Goal: Information Seeking & Learning: Compare options

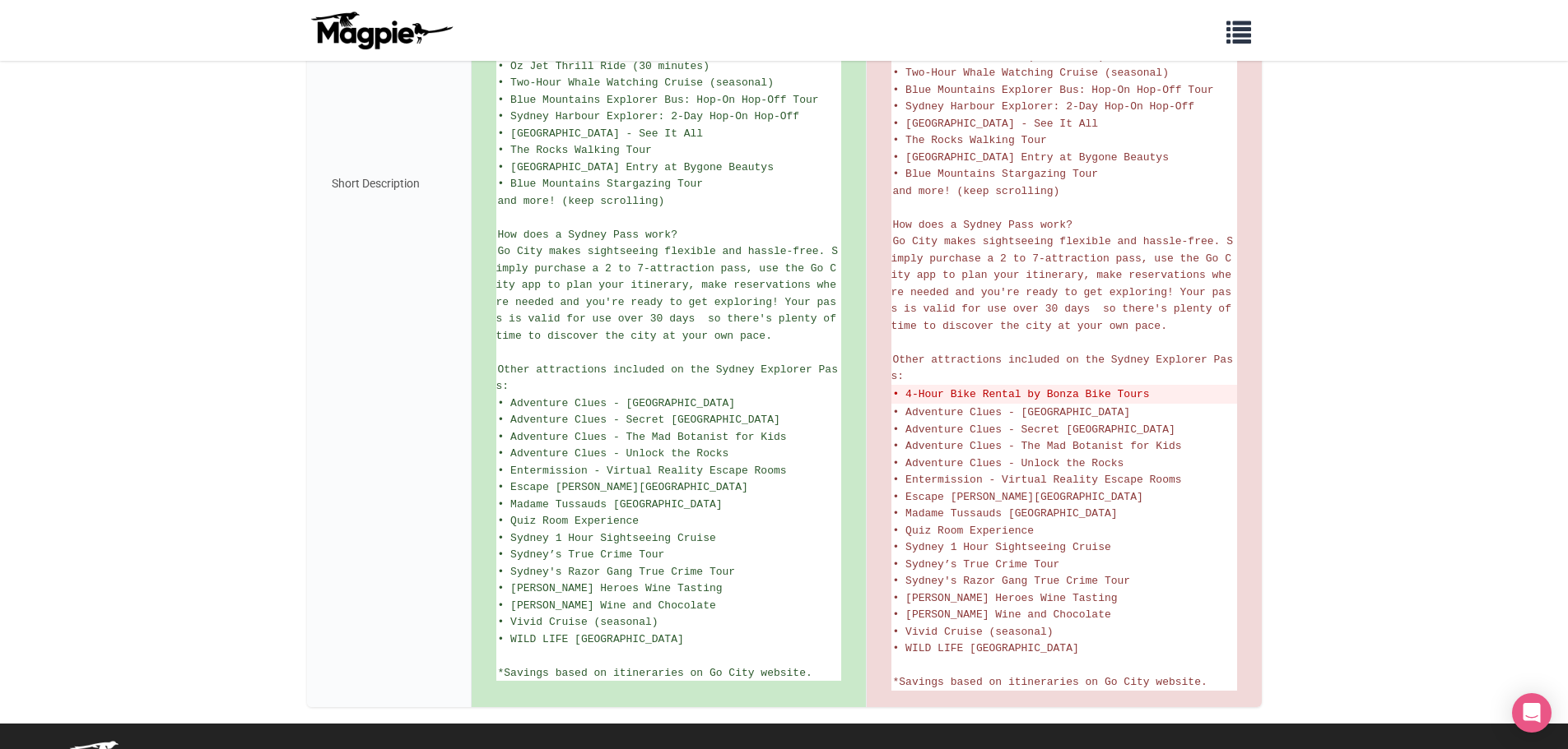
scroll to position [740, 0]
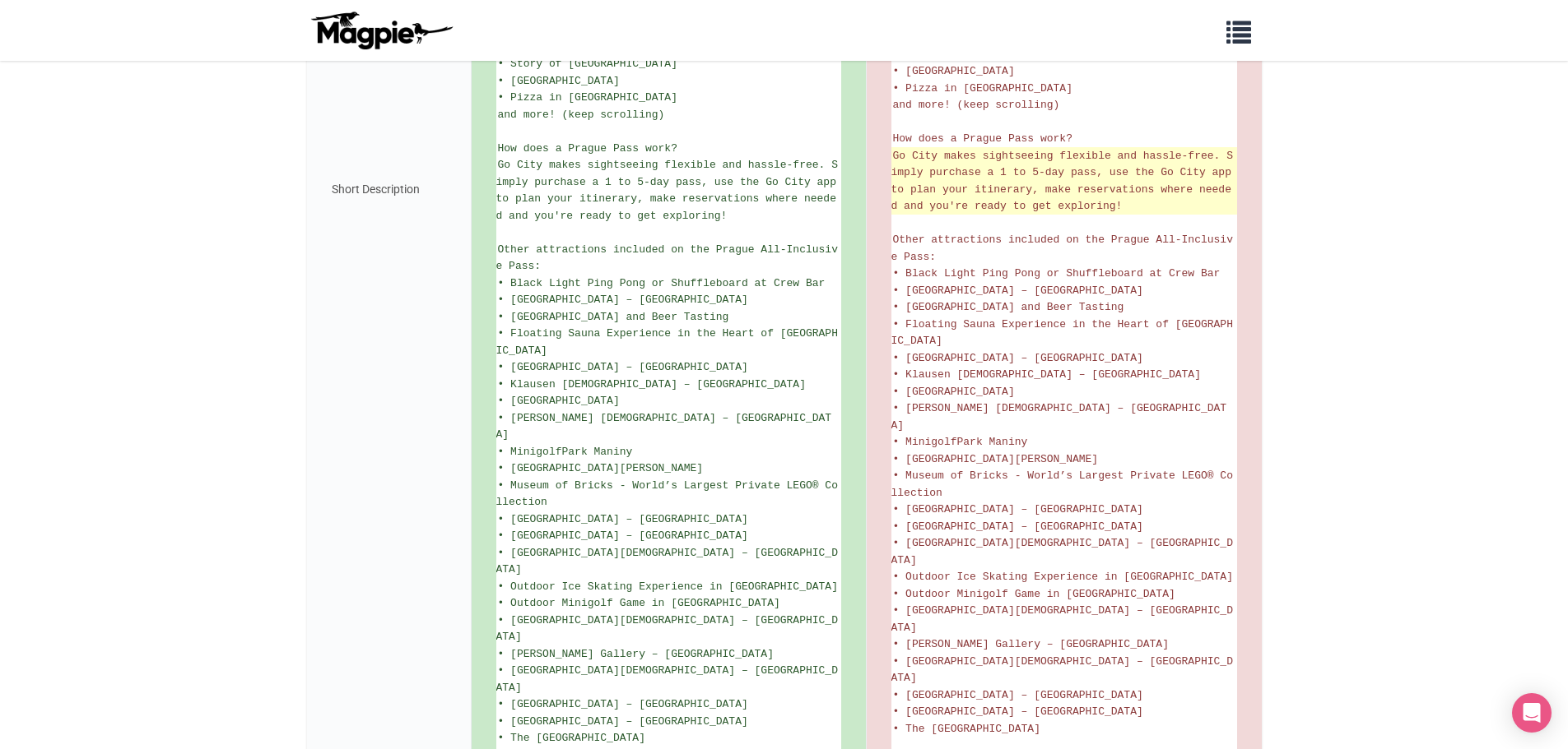
scroll to position [822, 0]
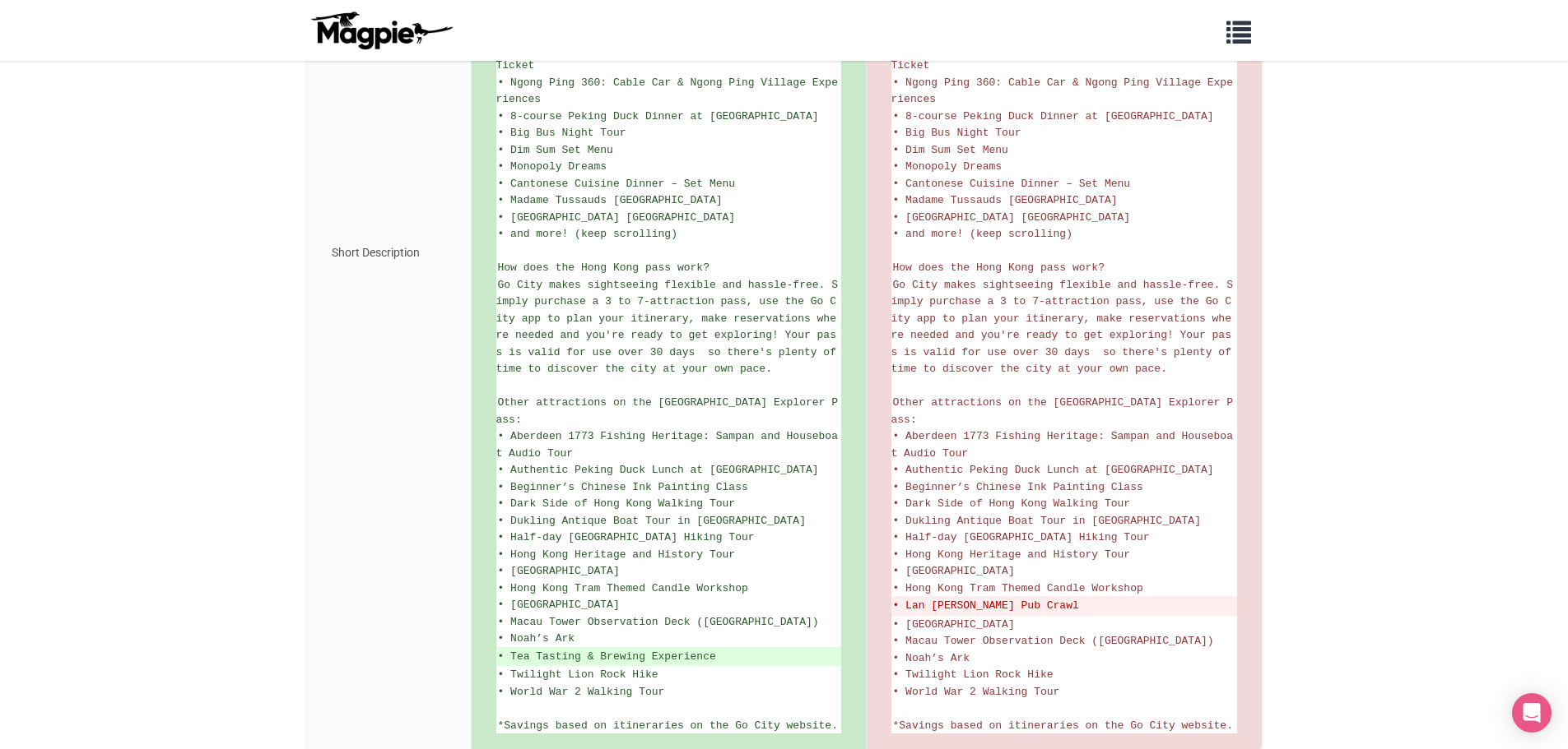
scroll to position [694, 0]
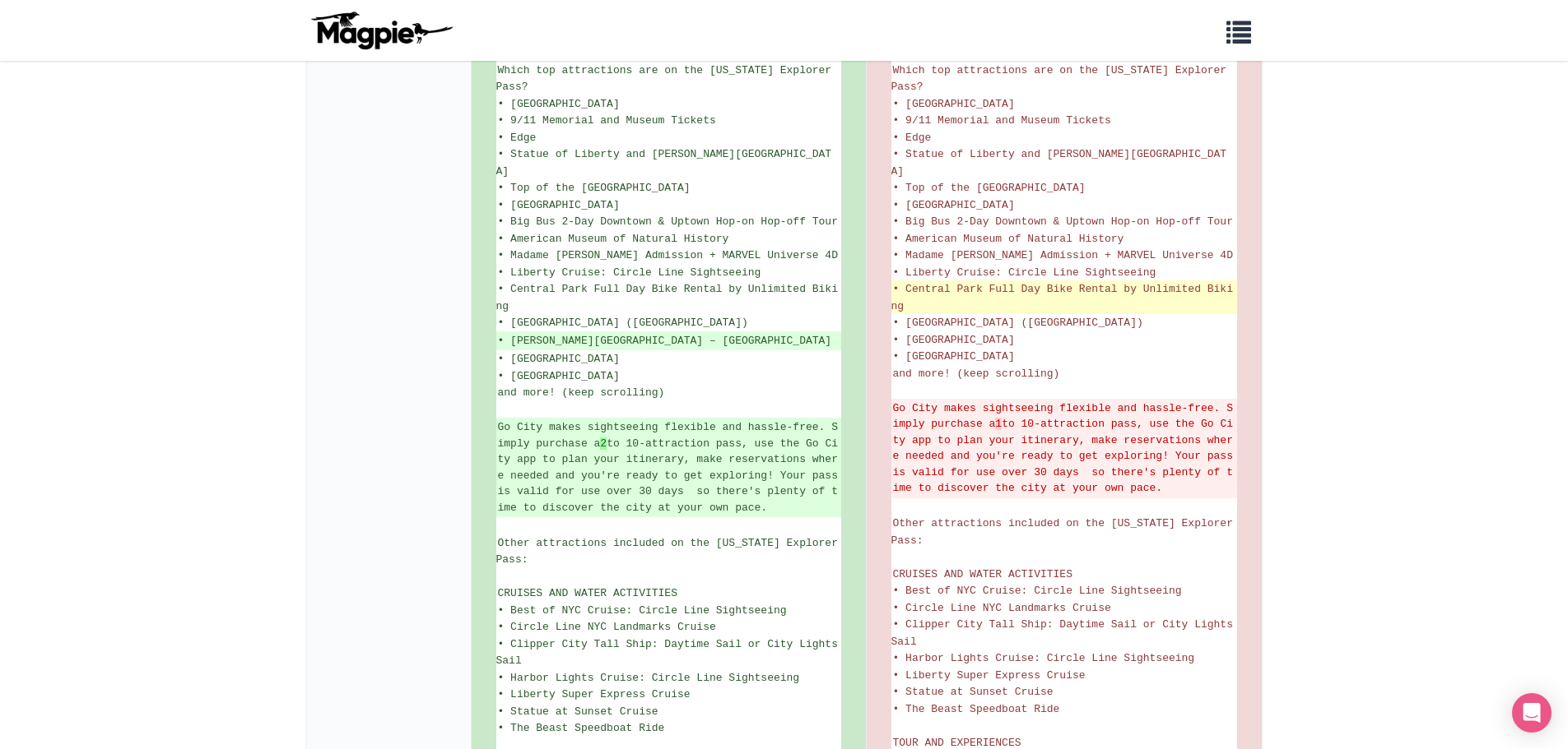
scroll to position [576, 0]
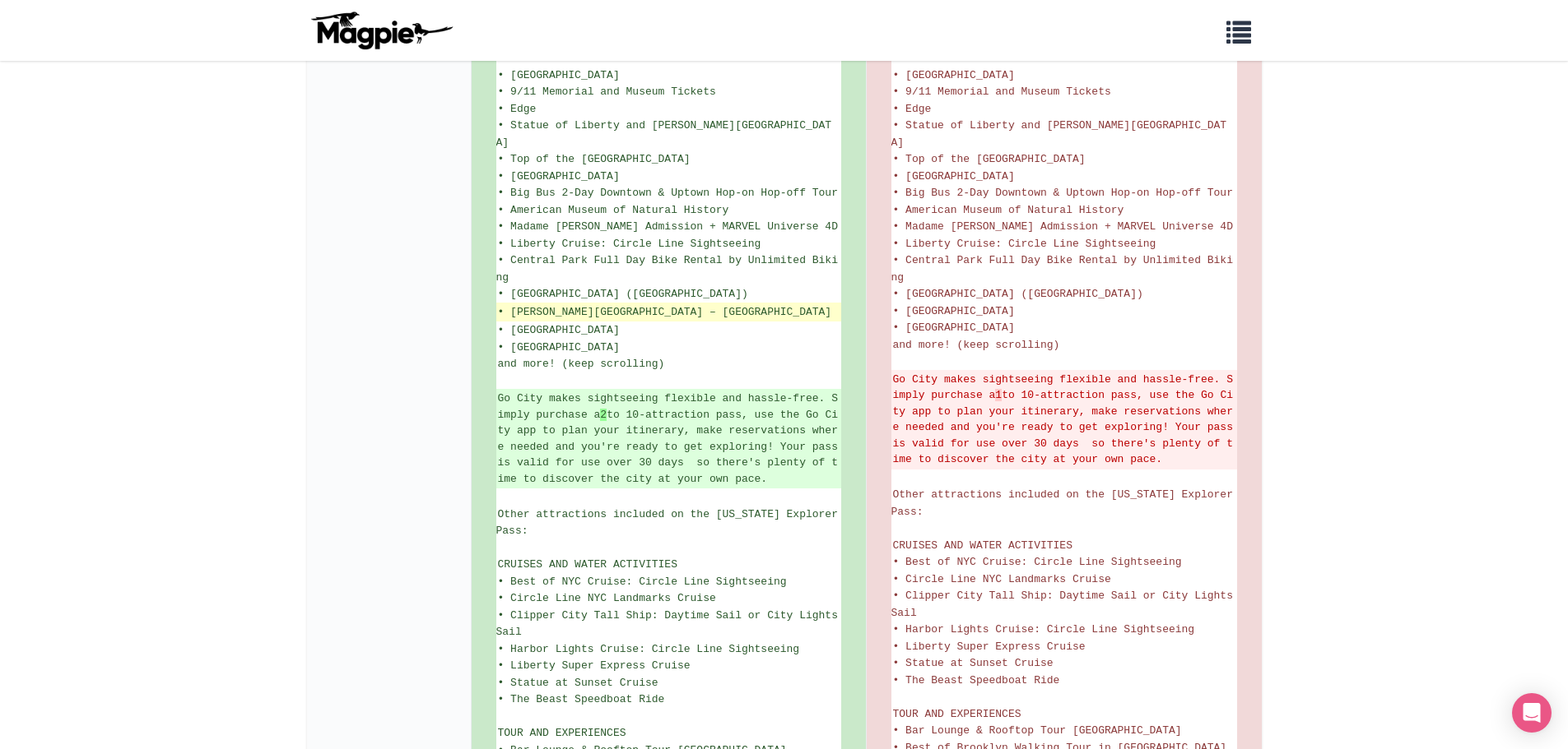
click at [629, 304] on ins "• Mercer Labs – Museum of Art and Technology" at bounding box center [668, 312] width 341 height 17
click at [630, 304] on ins "• Mercer Labs – Museum of Art and Technology" at bounding box center [668, 312] width 341 height 17
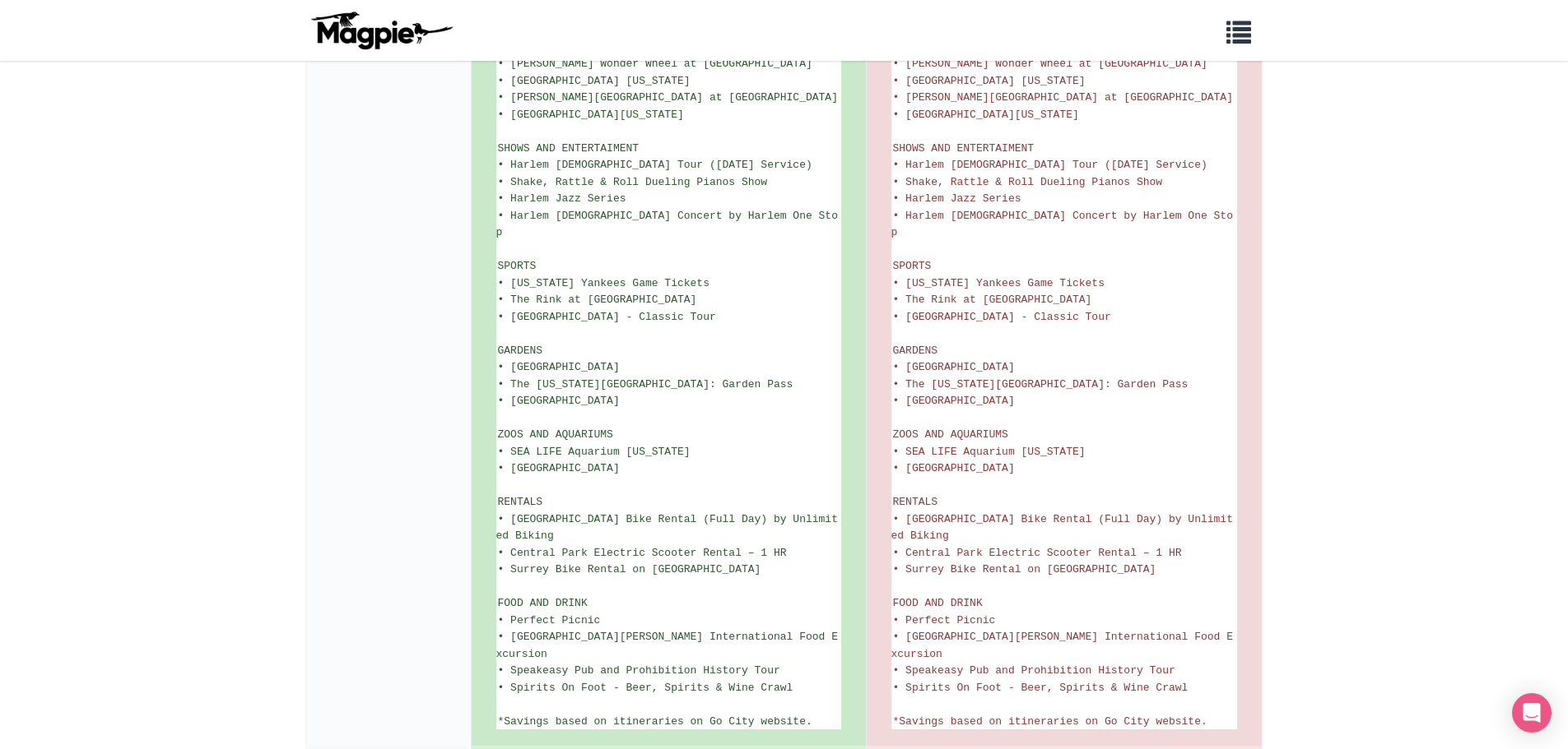
scroll to position [2708, 0]
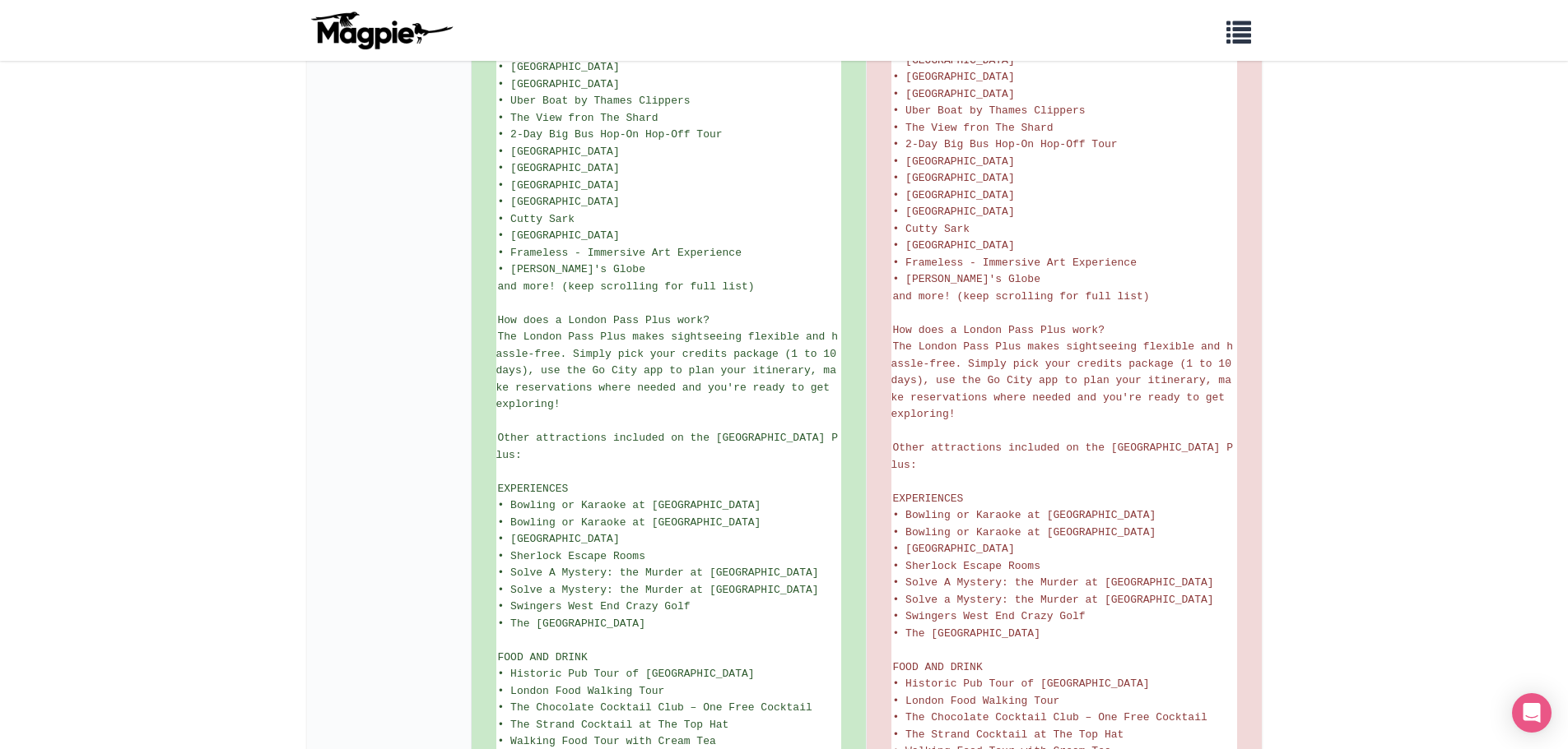
scroll to position [516, 0]
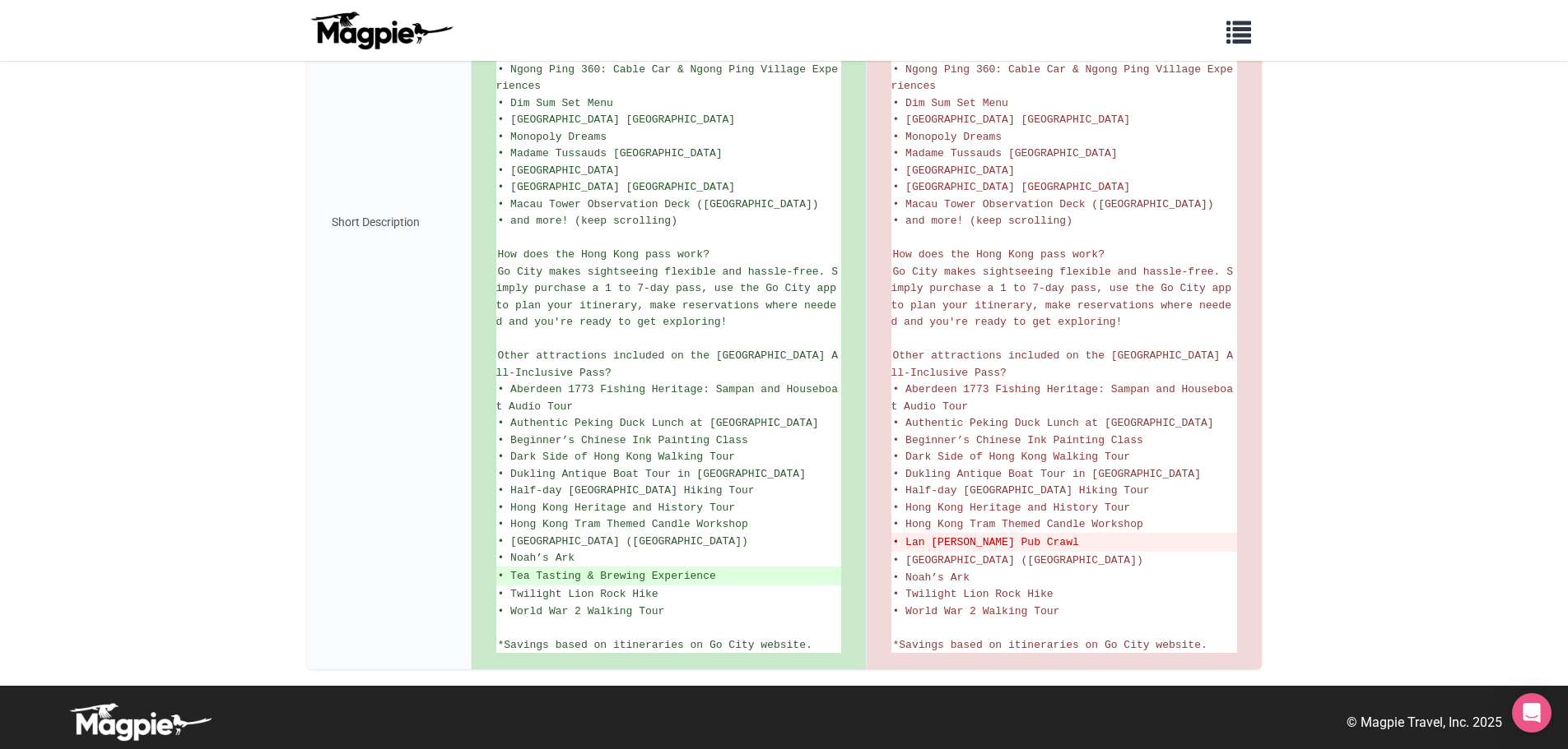
scroll to position [627, 0]
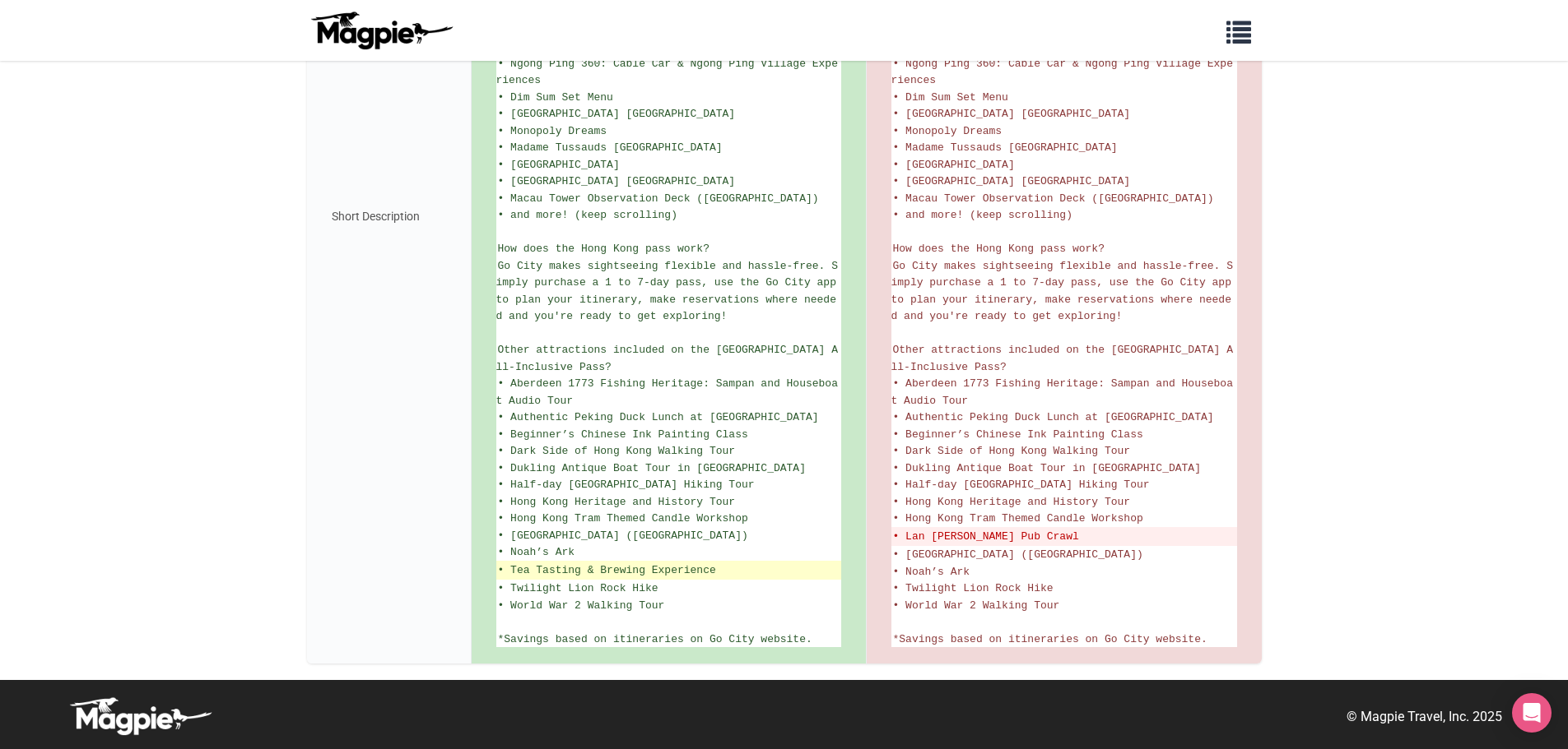
click at [586, 567] on ins "• Tea Tasting & Brewing Experience" at bounding box center [668, 570] width 341 height 17
copy ul "• Tea Tasting & Brewing Experience"
click at [1409, 227] on body "Problems we solve Products Content Management and Distribution Magpie for Resel…" at bounding box center [784, 61] width 1568 height 1376
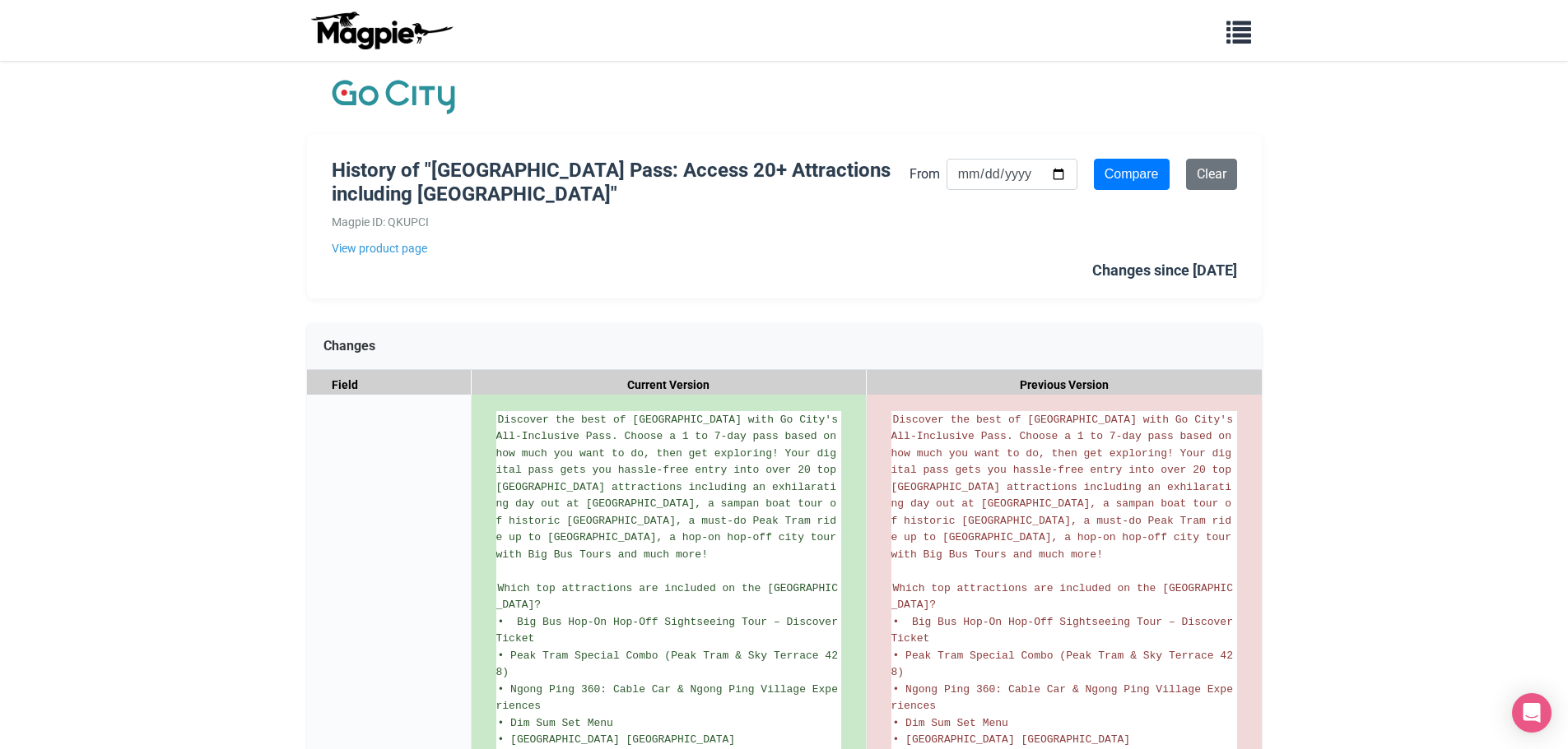
scroll to position [0, 0]
click at [430, 241] on link "View product page" at bounding box center [620, 249] width 578 height 19
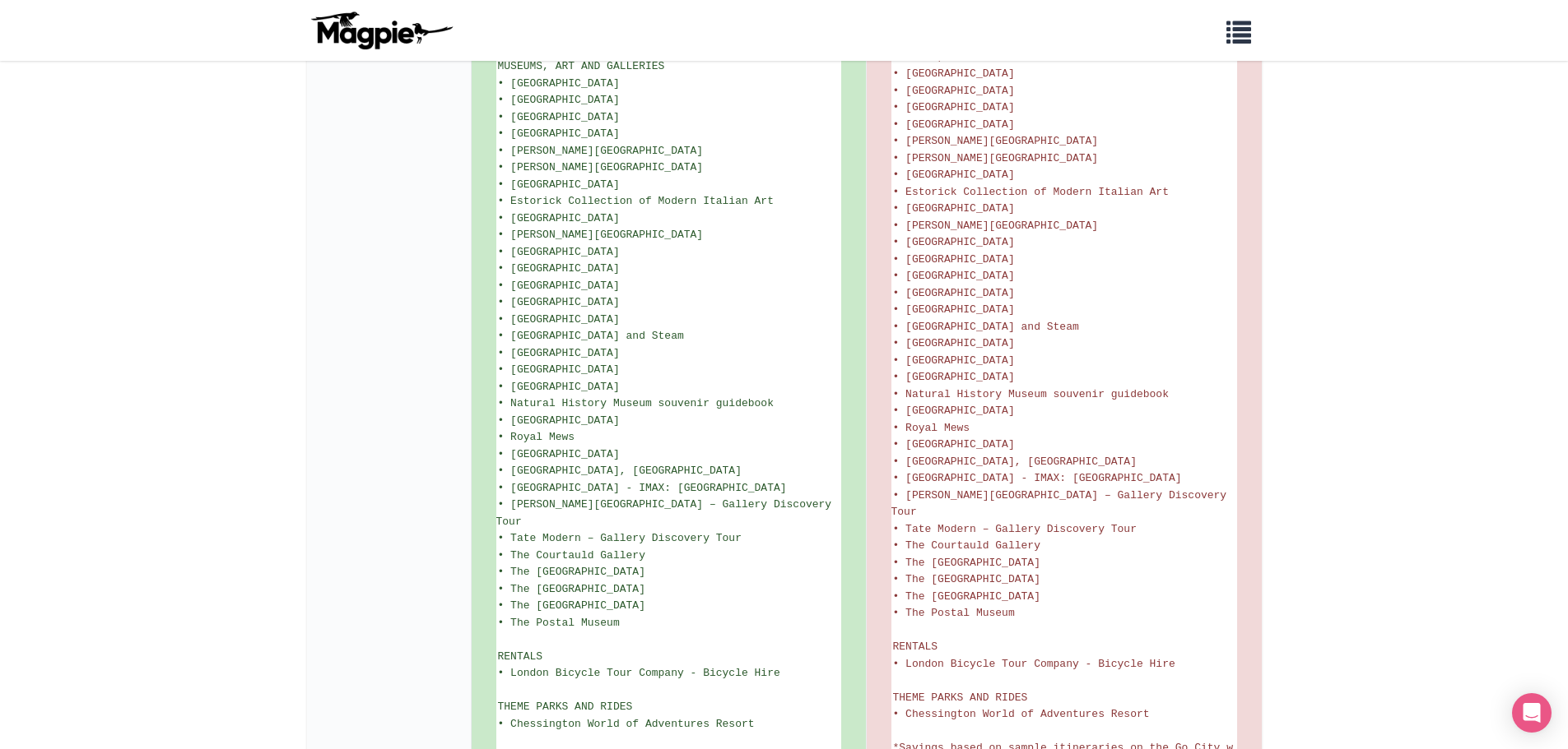
scroll to position [2162, 0]
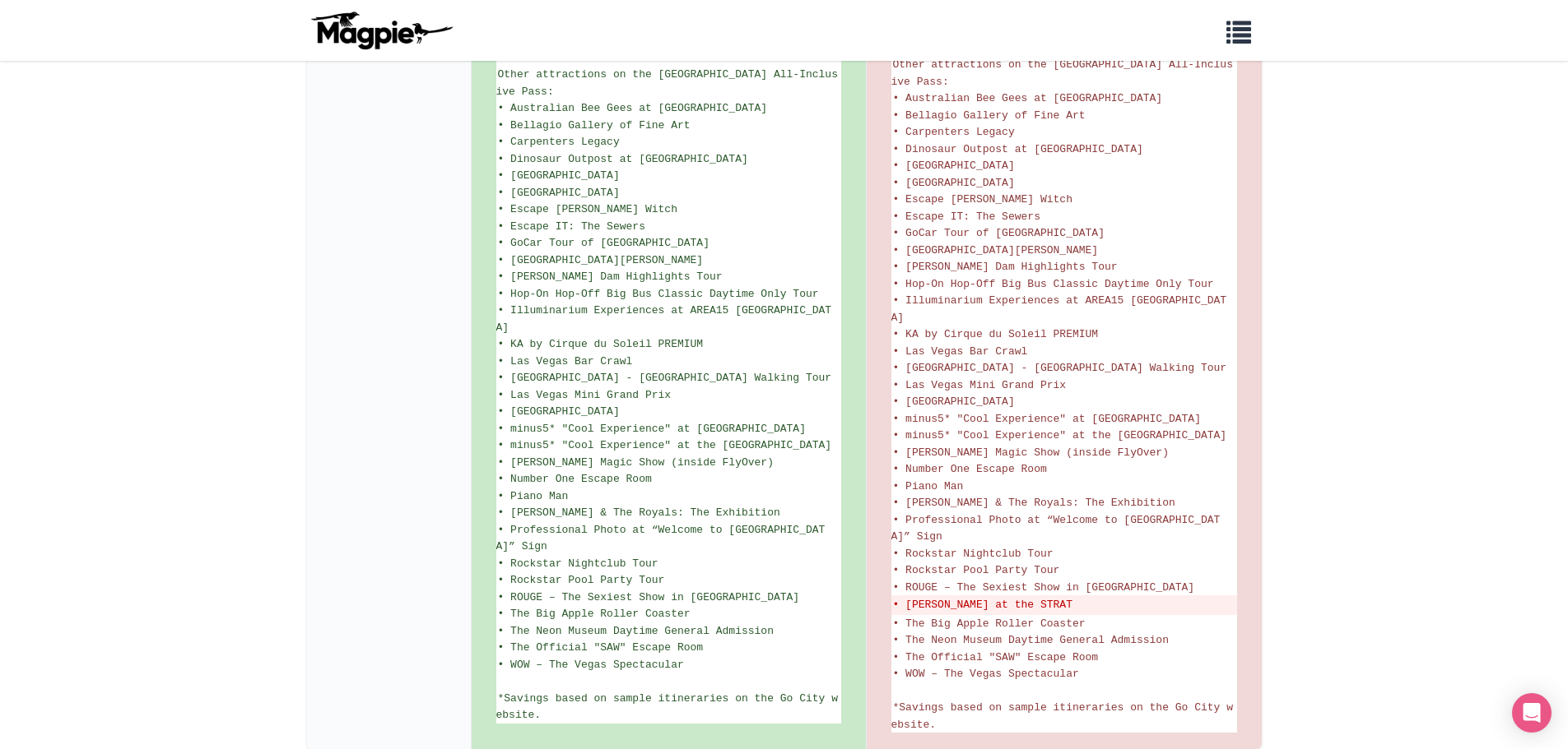
scroll to position [1184, 0]
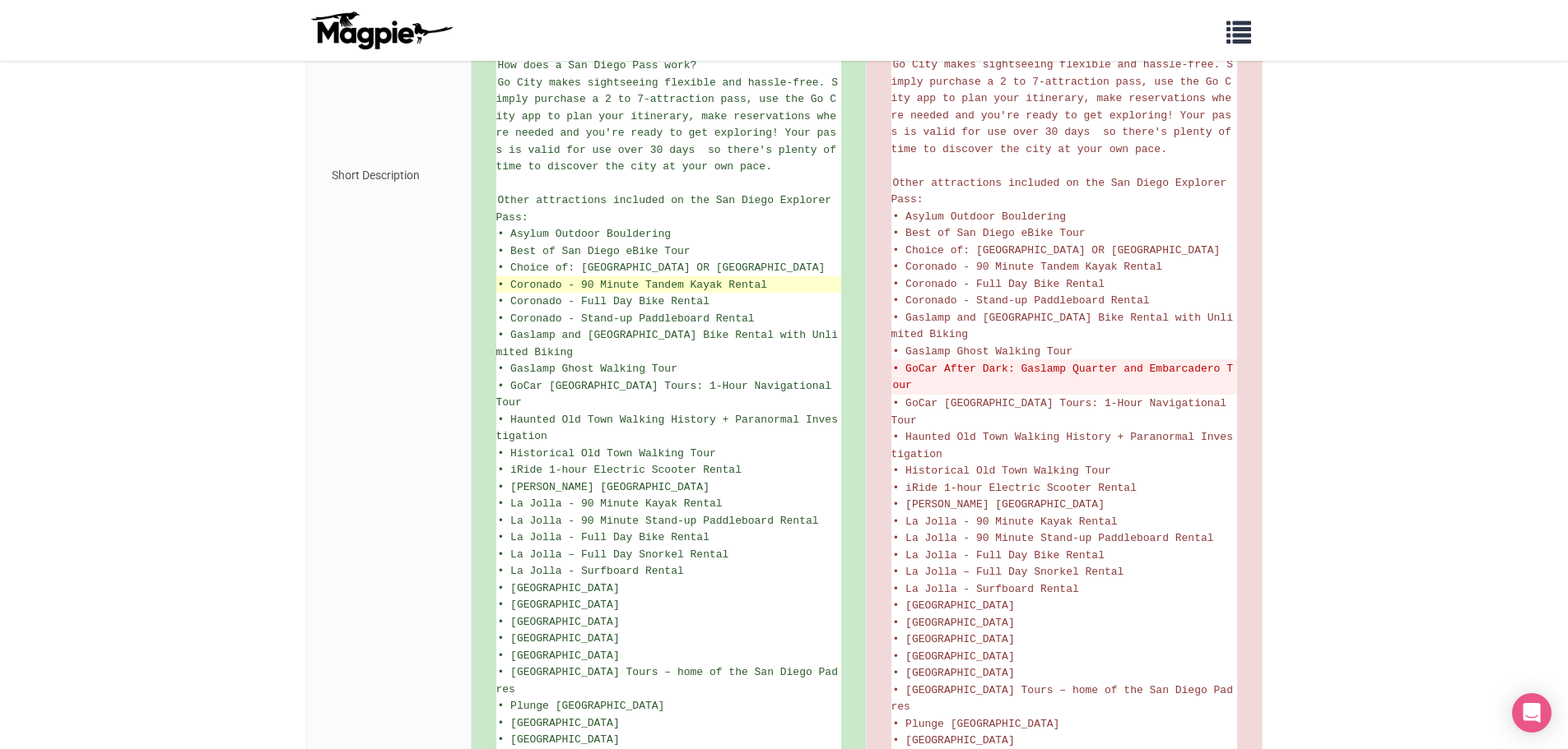
scroll to position [934, 0]
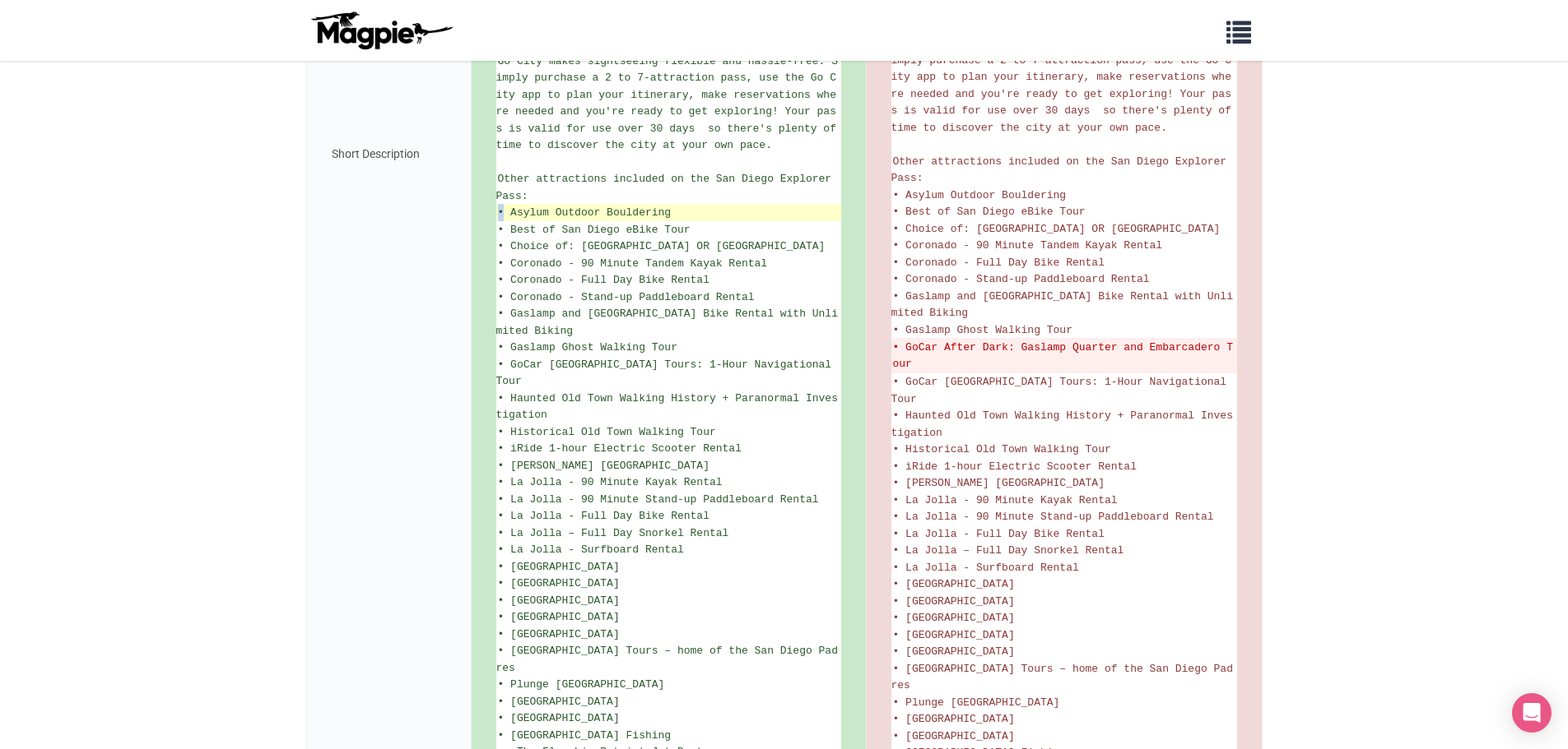
click at [502, 210] on span "• Asylum Outdoor Bouldering" at bounding box center [585, 212] width 174 height 13
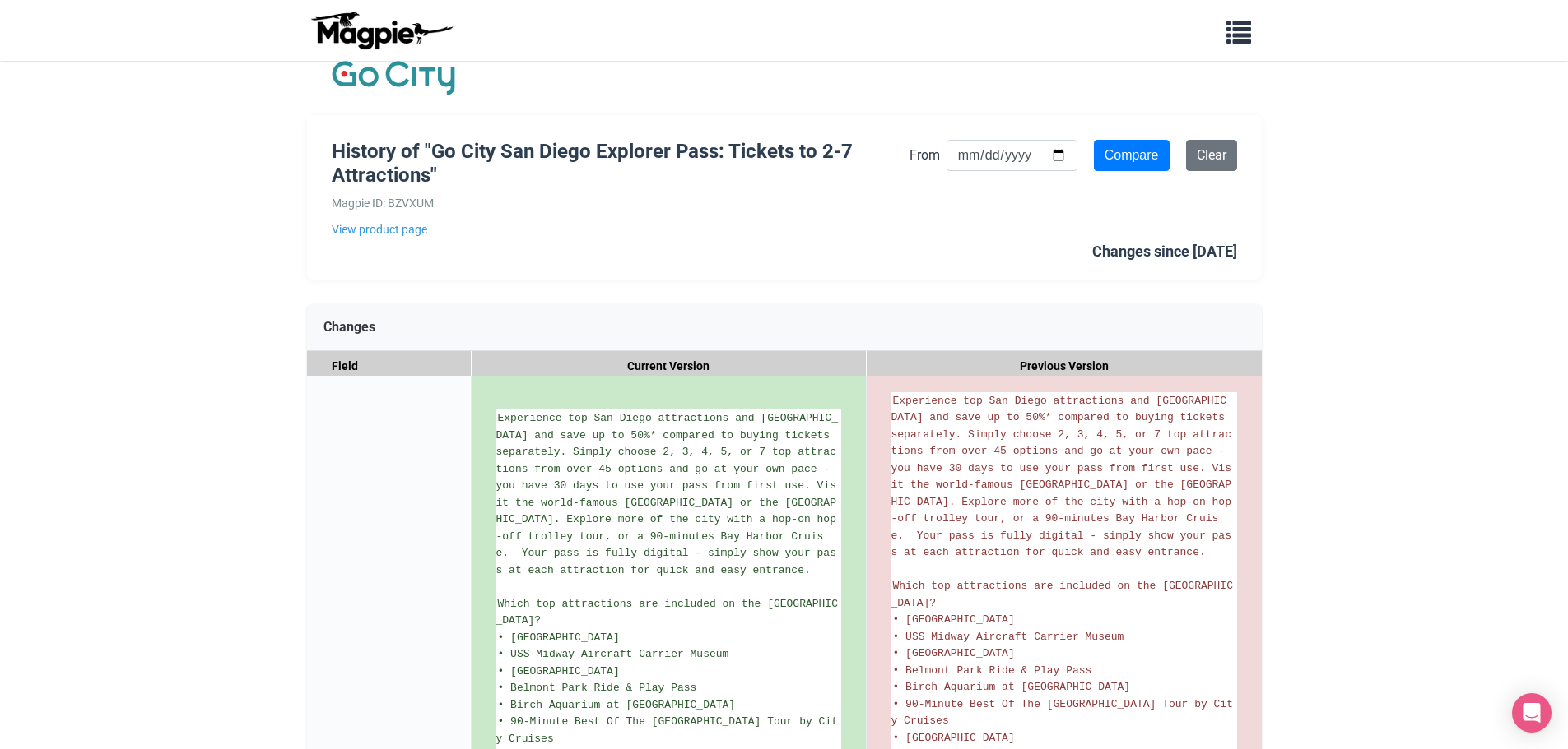
scroll to position [0, 0]
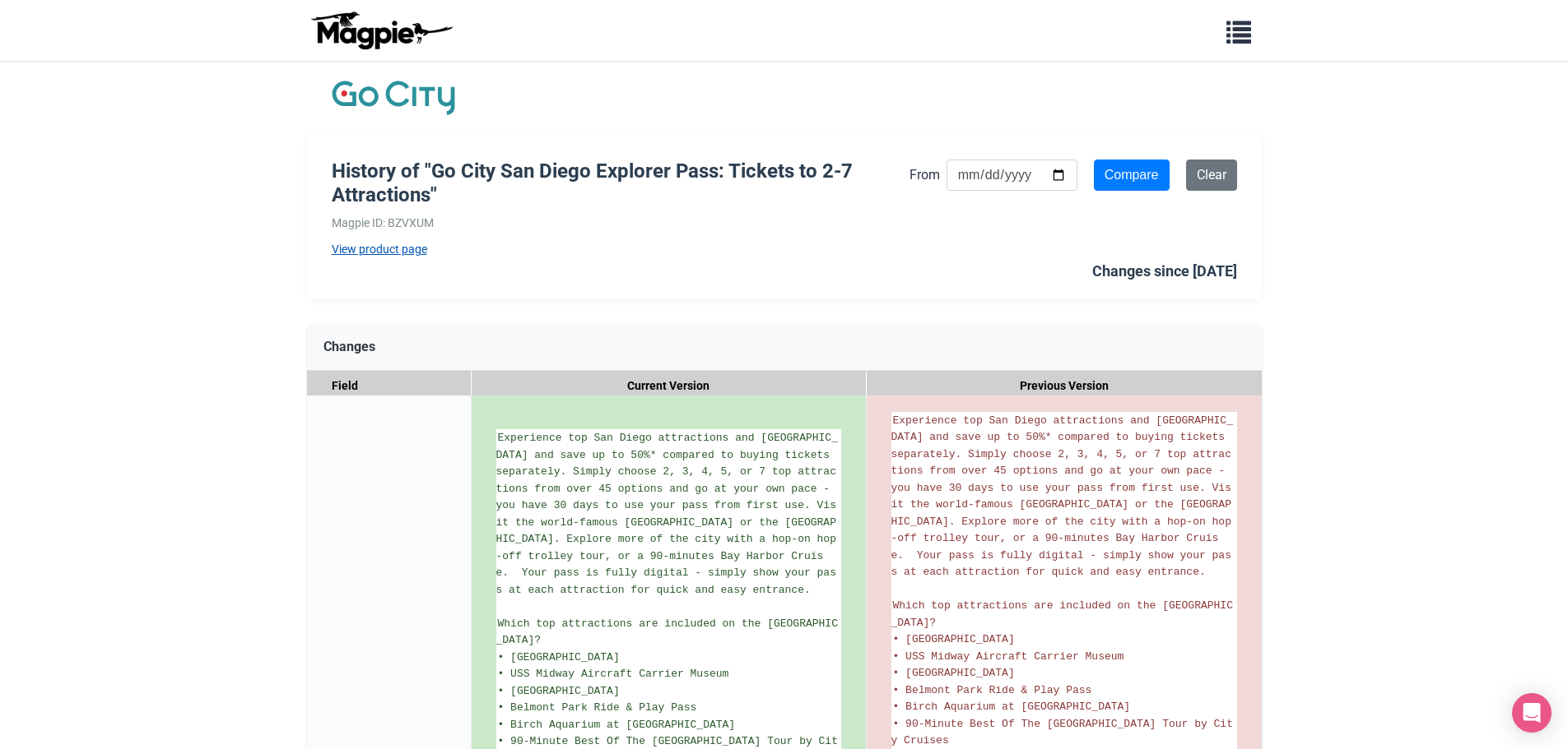
click at [380, 249] on link "View product page" at bounding box center [620, 249] width 578 height 19
